Goal: Transaction & Acquisition: Purchase product/service

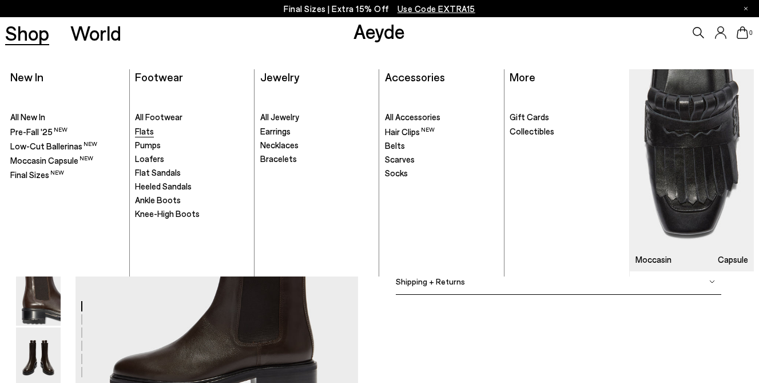
click at [151, 130] on span "Flats" at bounding box center [144, 131] width 19 height 10
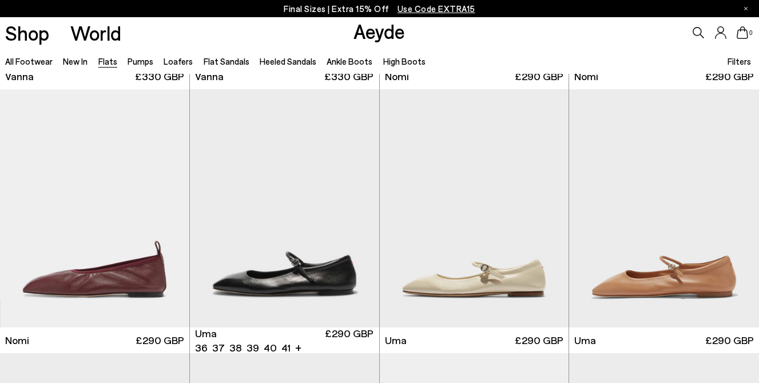
scroll to position [520, 0]
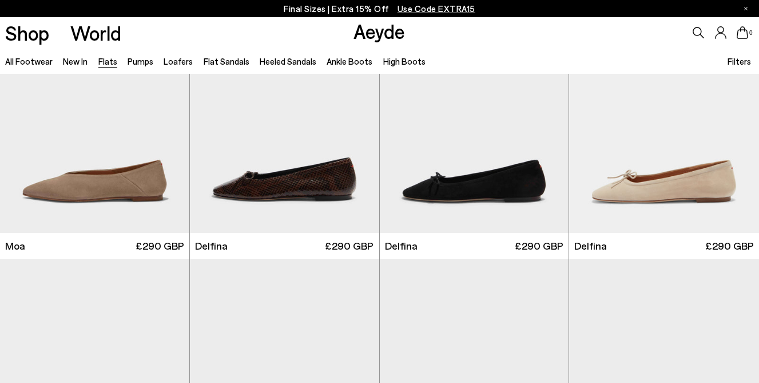
scroll to position [1937, 0]
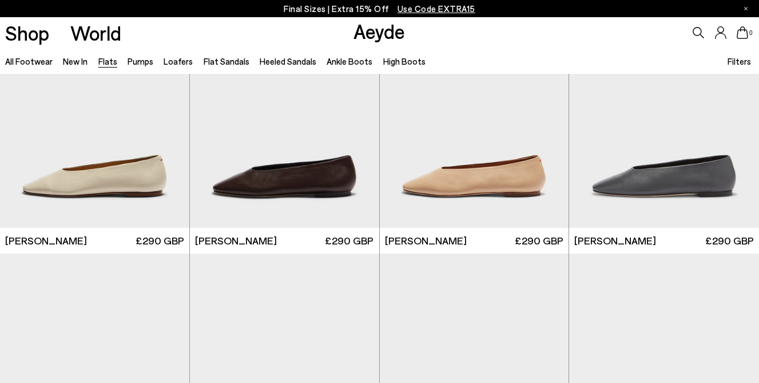
scroll to position [2738, 0]
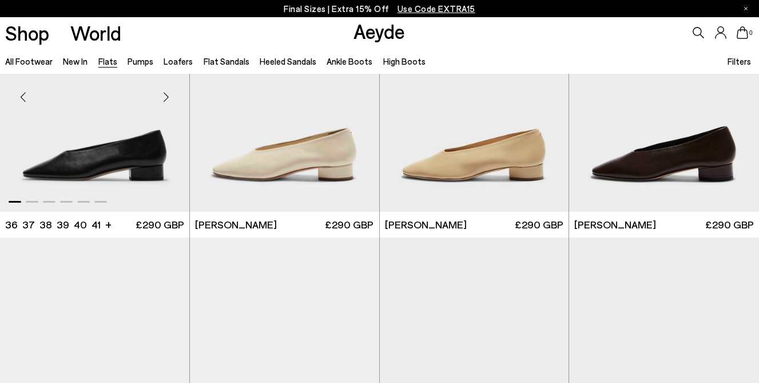
click at [168, 163] on img "1 / 6" at bounding box center [94, 93] width 189 height 238
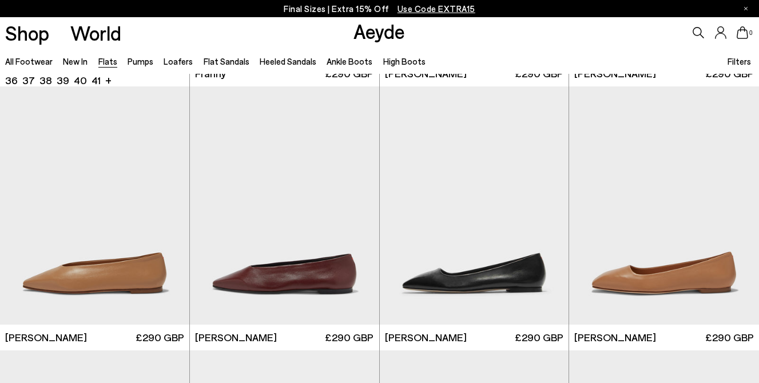
scroll to position [3185, 0]
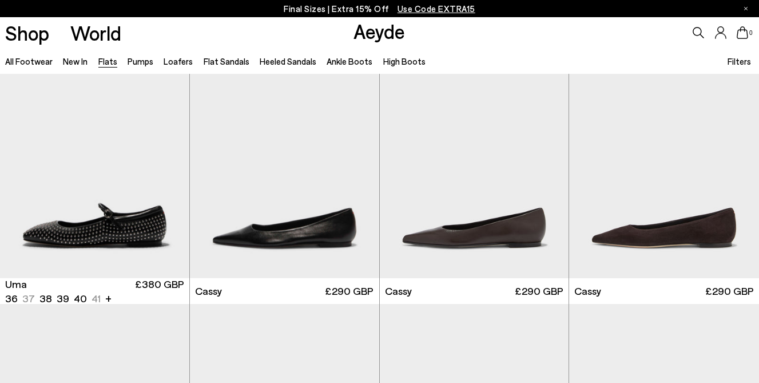
scroll to position [1088, 0]
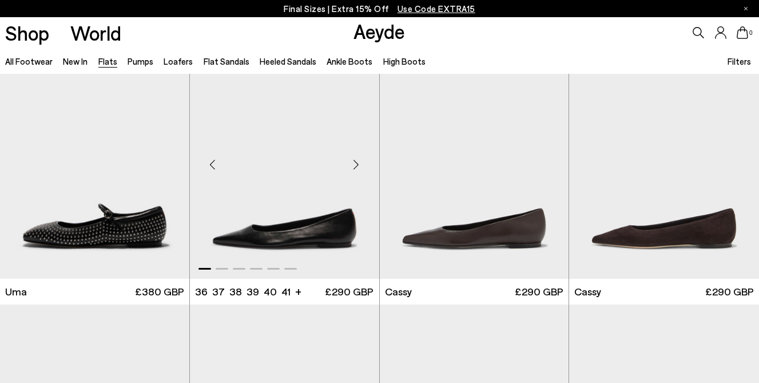
click at [340, 243] on img "1 / 6" at bounding box center [284, 160] width 189 height 238
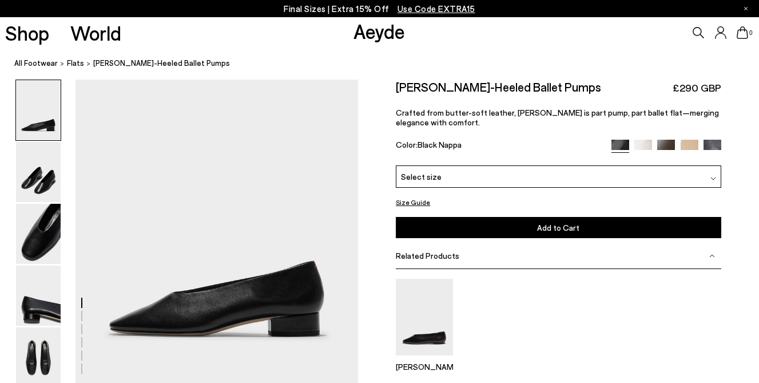
click at [550, 167] on div "Select size" at bounding box center [558, 176] width 325 height 22
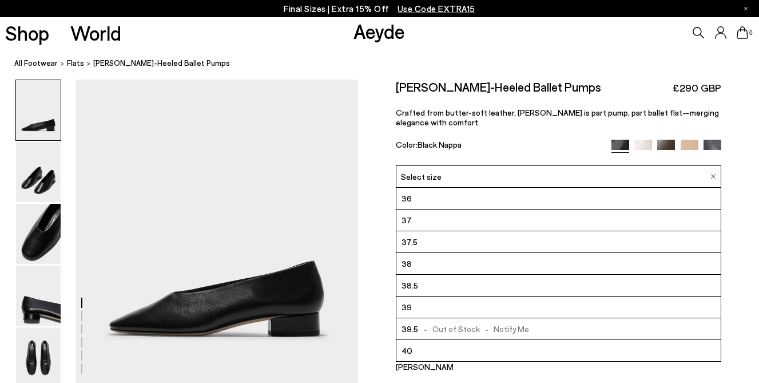
click at [540, 134] on div "Delia Low-Heeled Ballet Pumps £290 GBP Crafted from butter-soft leather, Delia …" at bounding box center [558, 123] width 325 height 86
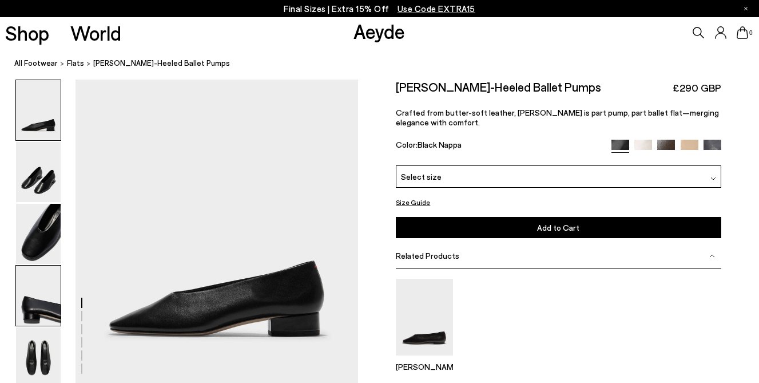
click at [49, 314] on img at bounding box center [38, 296] width 45 height 60
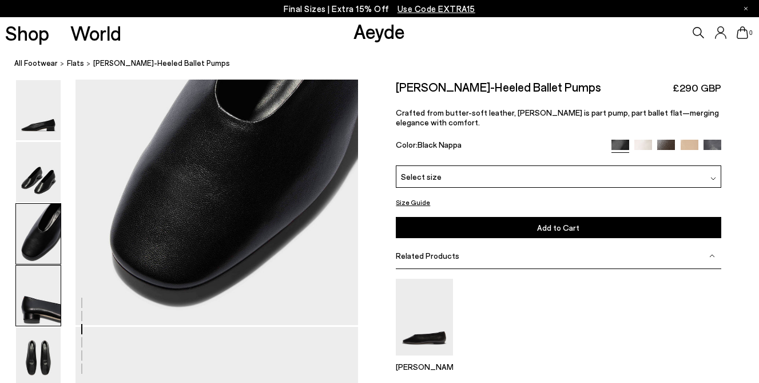
scroll to position [1063, 0]
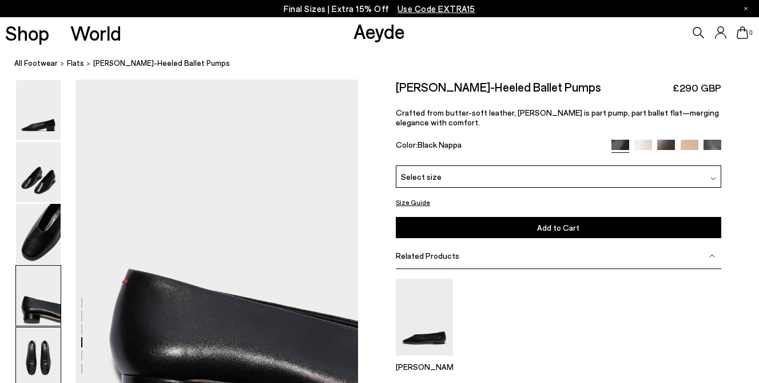
click at [41, 351] on img at bounding box center [38, 357] width 45 height 60
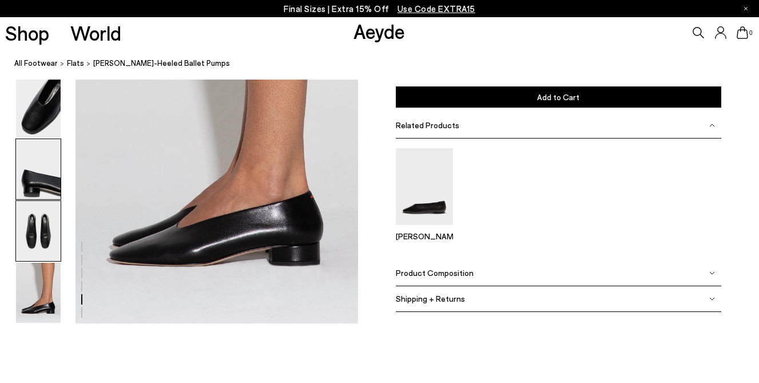
scroll to position [1978, 0]
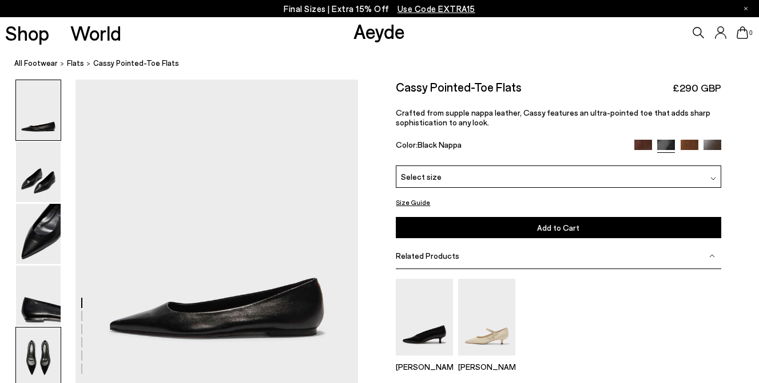
click at [49, 351] on img at bounding box center [38, 357] width 45 height 60
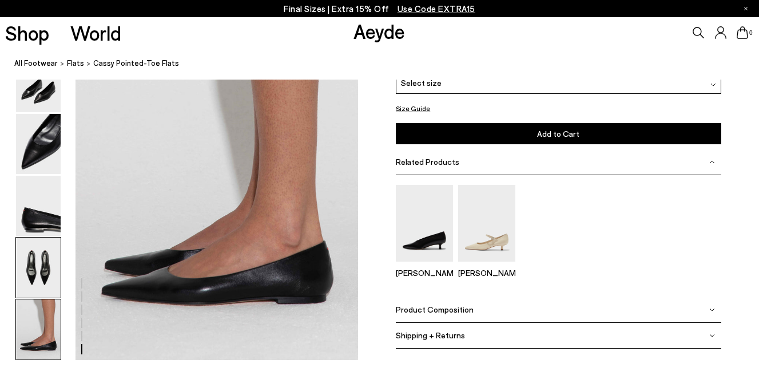
scroll to position [1923, 0]
